Goal: Task Accomplishment & Management: Manage account settings

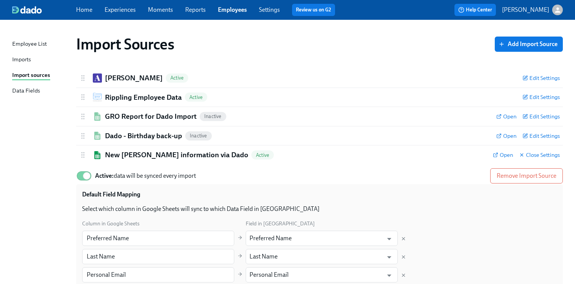
click at [124, 11] on link "Experiences" at bounding box center [120, 9] width 31 height 7
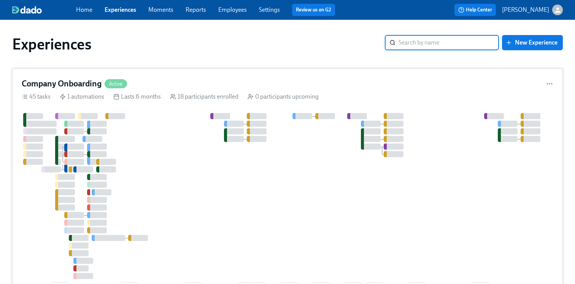
click at [171, 149] on div at bounding box center [421, 196] width 798 height 166
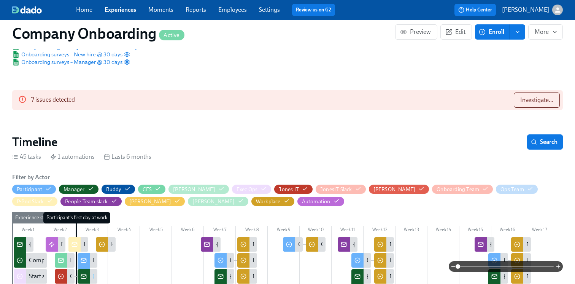
scroll to position [92, 0]
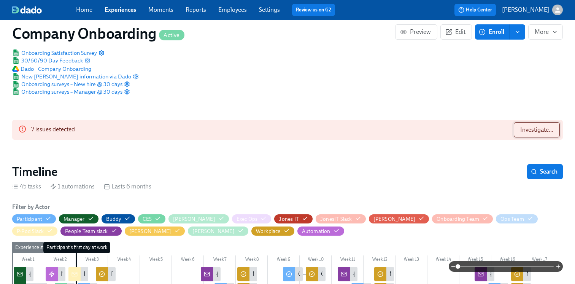
click at [532, 127] on span "Investigate..." at bounding box center [536, 130] width 33 height 8
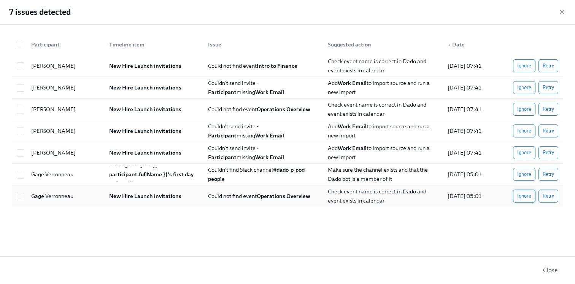
click at [525, 195] on span "Ignore" at bounding box center [524, 196] width 14 height 8
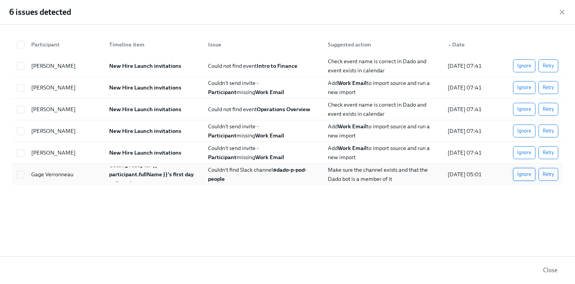
click at [518, 171] on span "Ignore" at bounding box center [524, 174] width 14 height 8
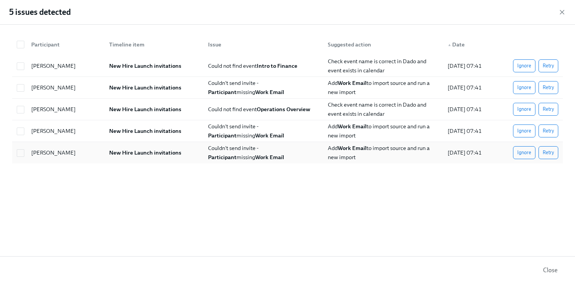
scroll to position [0, 20707]
click at [562, 10] on icon "button" at bounding box center [562, 12] width 8 height 8
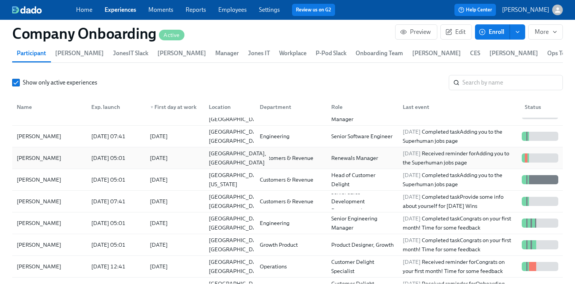
scroll to position [0, 0]
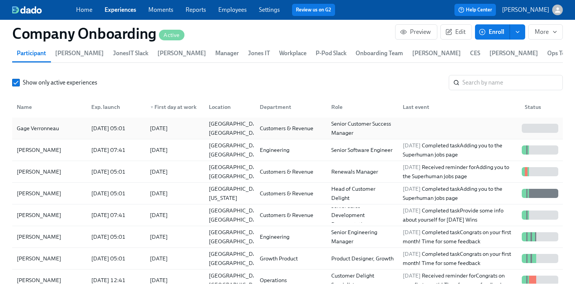
click at [171, 129] on div "[DATE]" at bounding box center [159, 128] width 24 height 9
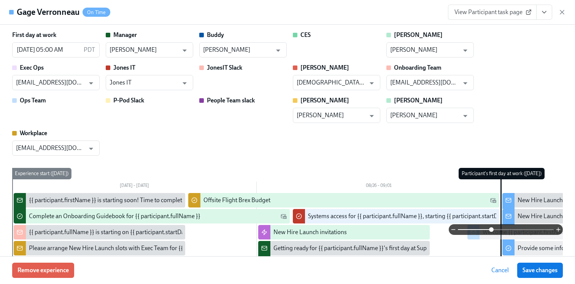
drag, startPoint x: 458, startPoint y: 228, endPoint x: 505, endPoint y: 228, distance: 47.1
click at [493, 228] on span at bounding box center [491, 229] width 5 height 5
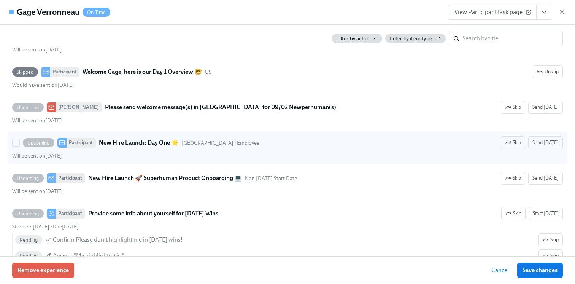
scroll to position [1974, 0]
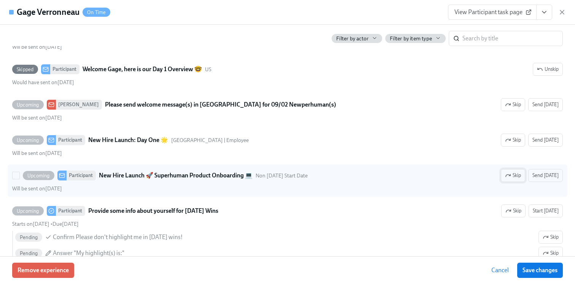
click at [508, 178] on icon "button" at bounding box center [508, 175] width 6 height 6
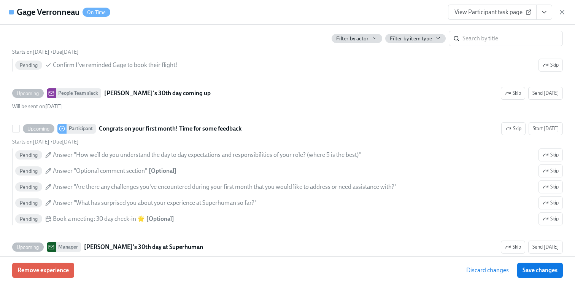
scroll to position [2645, 0]
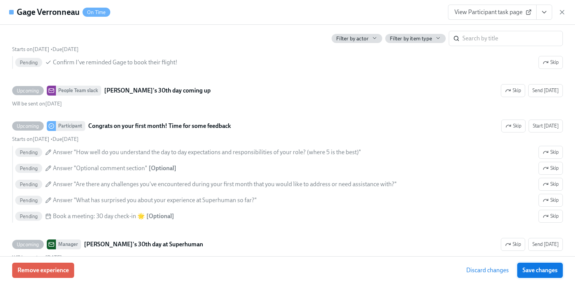
click at [538, 270] on span "Save changes" at bounding box center [539, 270] width 35 height 8
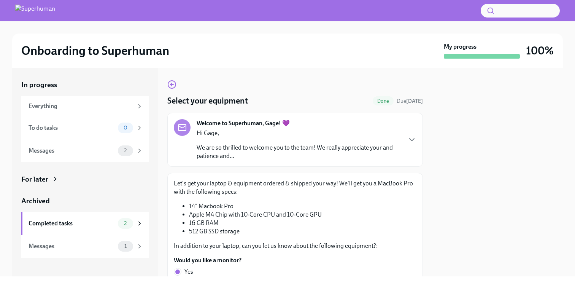
scroll to position [461, 0]
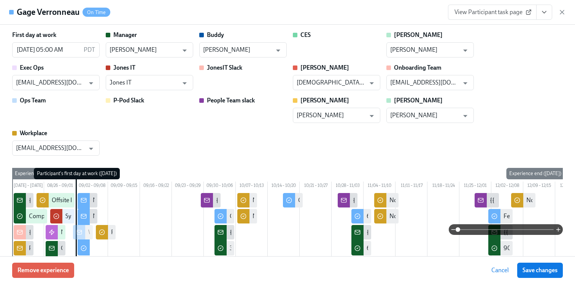
scroll to position [2270, 0]
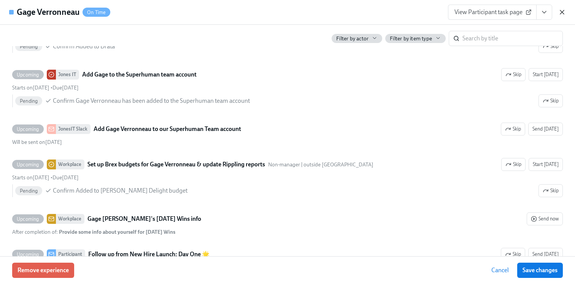
click at [564, 15] on icon "button" at bounding box center [562, 12] width 8 height 8
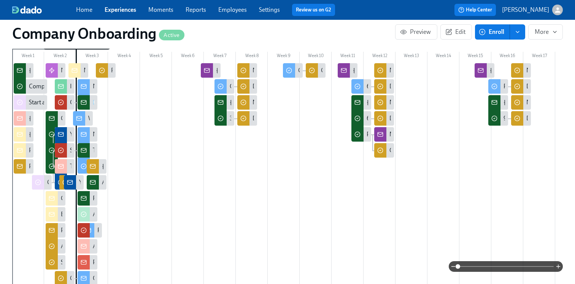
scroll to position [115, 0]
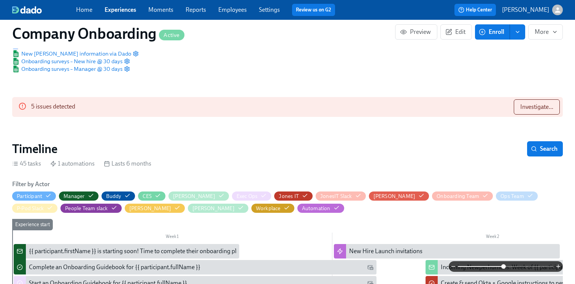
drag, startPoint x: 457, startPoint y: 264, endPoint x: 503, endPoint y: 263, distance: 45.6
click at [503, 264] on span at bounding box center [503, 266] width 5 height 5
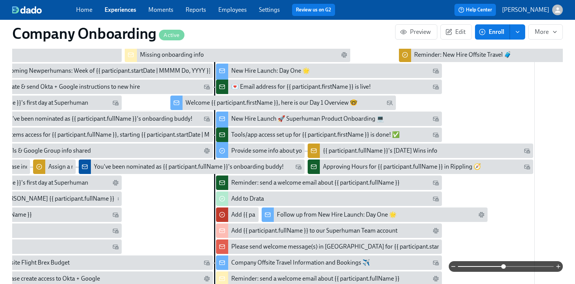
scroll to position [311, 0]
click at [305, 72] on div "New Hire Launch: Day One 🌟" at bounding box center [270, 71] width 79 height 8
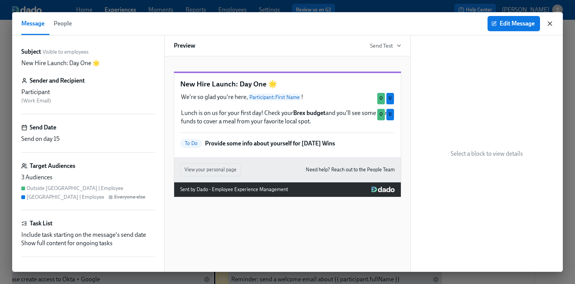
click at [549, 23] on icon "button" at bounding box center [550, 24] width 4 height 4
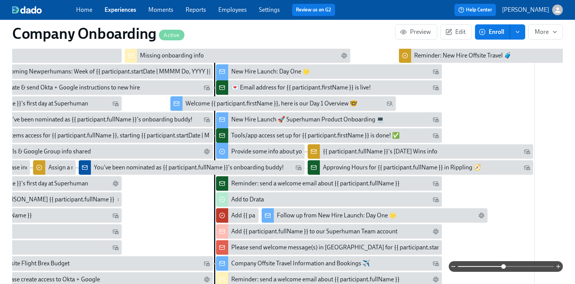
click at [306, 213] on div "Follow up from New Hire Launch: Day One 🌟" at bounding box center [337, 215] width 120 height 8
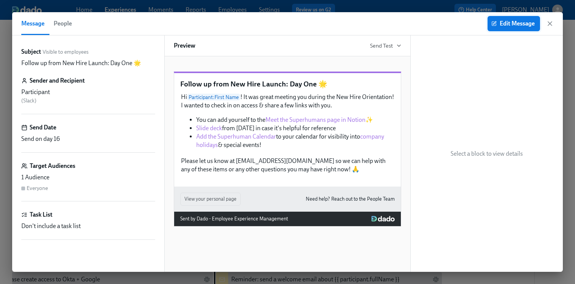
click at [502, 24] on span "Edit Message" at bounding box center [514, 24] width 42 height 8
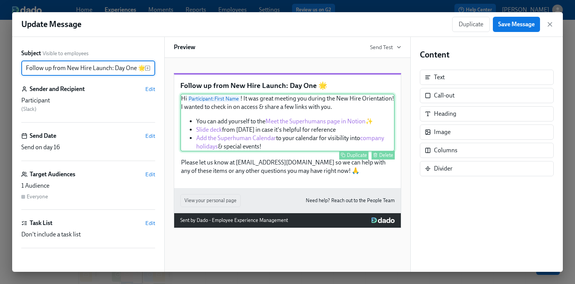
click at [250, 130] on div "Hi Participant : First Name ! It was great meeting you during the New Hire Orie…" at bounding box center [287, 123] width 214 height 58
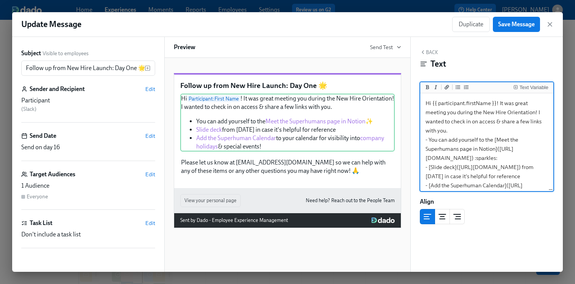
click at [484, 99] on textarea "Hi {{ participant.firstName }}! It was great meeting you during the New Hire Or…" at bounding box center [487, 158] width 130 height 126
drag, startPoint x: 482, startPoint y: 113, endPoint x: 500, endPoint y: 103, distance: 19.6
click at [500, 103] on textarea "Hi {{ participant.firstName }}! It was great meeting you during the New Hire Or…" at bounding box center [487, 158] width 130 height 126
drag, startPoint x: 500, startPoint y: 103, endPoint x: 482, endPoint y: 113, distance: 20.1
click at [482, 113] on textarea "Hi {{ participant.firstName }}! It was great meeting you during the New Hire Or…" at bounding box center [487, 158] width 130 height 126
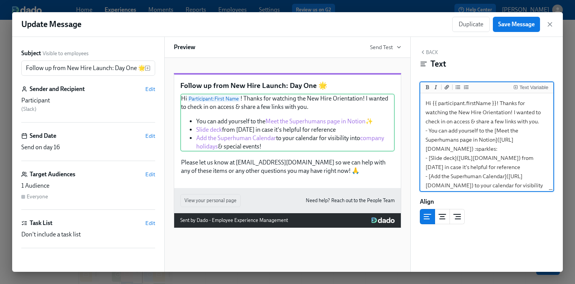
click at [485, 110] on textarea "Hi {{ participant.firstName }}! Thanks for watching the New Hire Orientation! I…" at bounding box center [487, 153] width 130 height 117
type textarea "Hi {{ participant.firstName }}! Thanks for watching the New Hire Orientation Lo…"
click at [512, 29] on button "Save Message" at bounding box center [516, 24] width 47 height 15
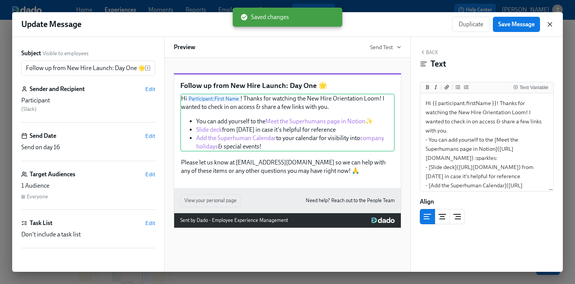
click at [551, 23] on icon "button" at bounding box center [550, 24] width 4 height 4
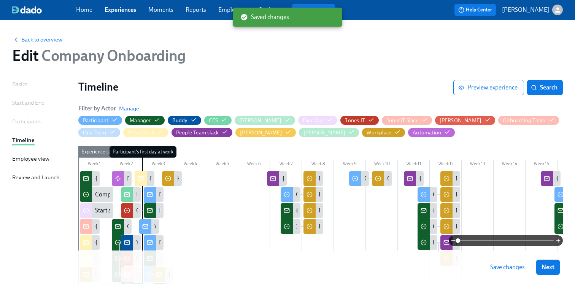
click at [501, 272] on button "Save changes" at bounding box center [507, 266] width 45 height 15
